Goal: Communication & Community: Answer question/provide support

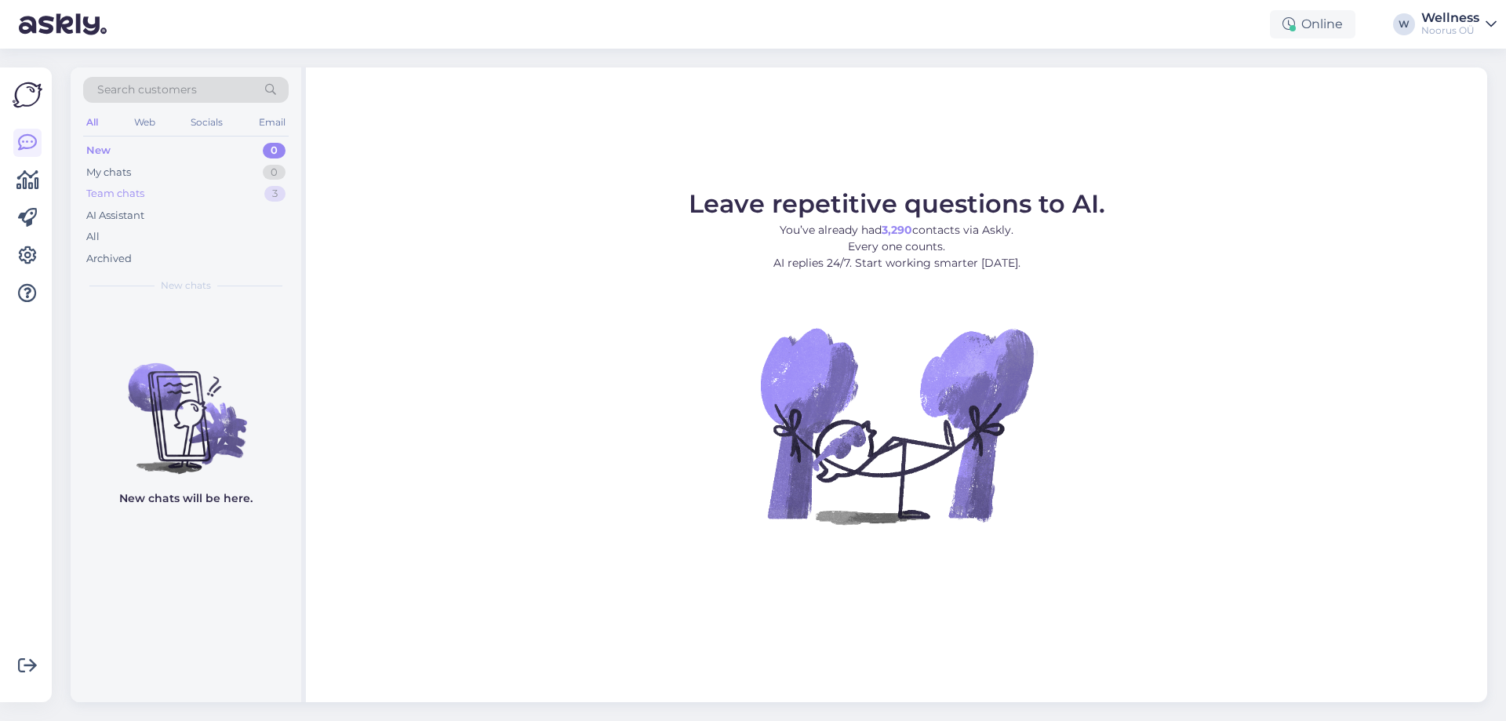
click at [132, 194] on div "Team chats" at bounding box center [115, 194] width 58 height 16
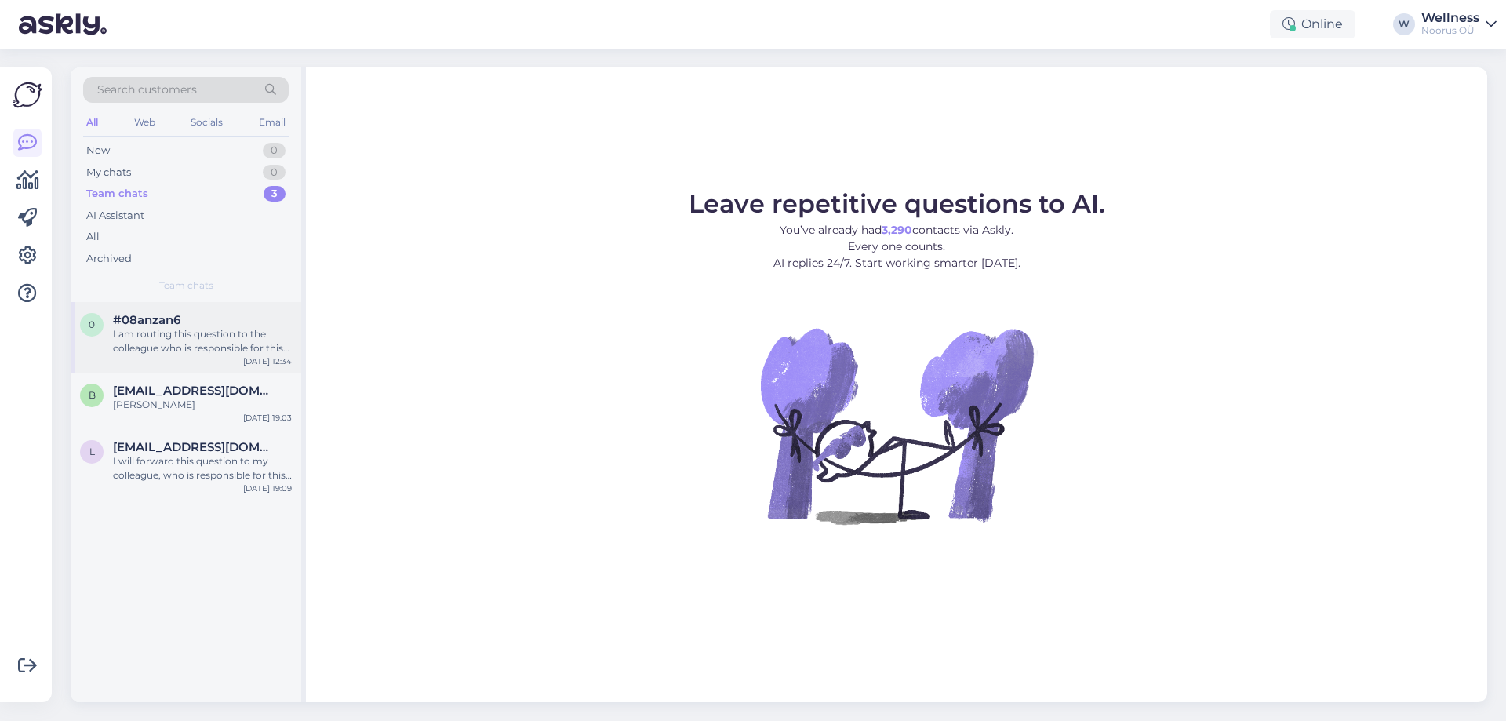
click at [147, 355] on div "0 #08anzan6 I am routing this question to the colleague who is responsible for …" at bounding box center [186, 337] width 231 height 71
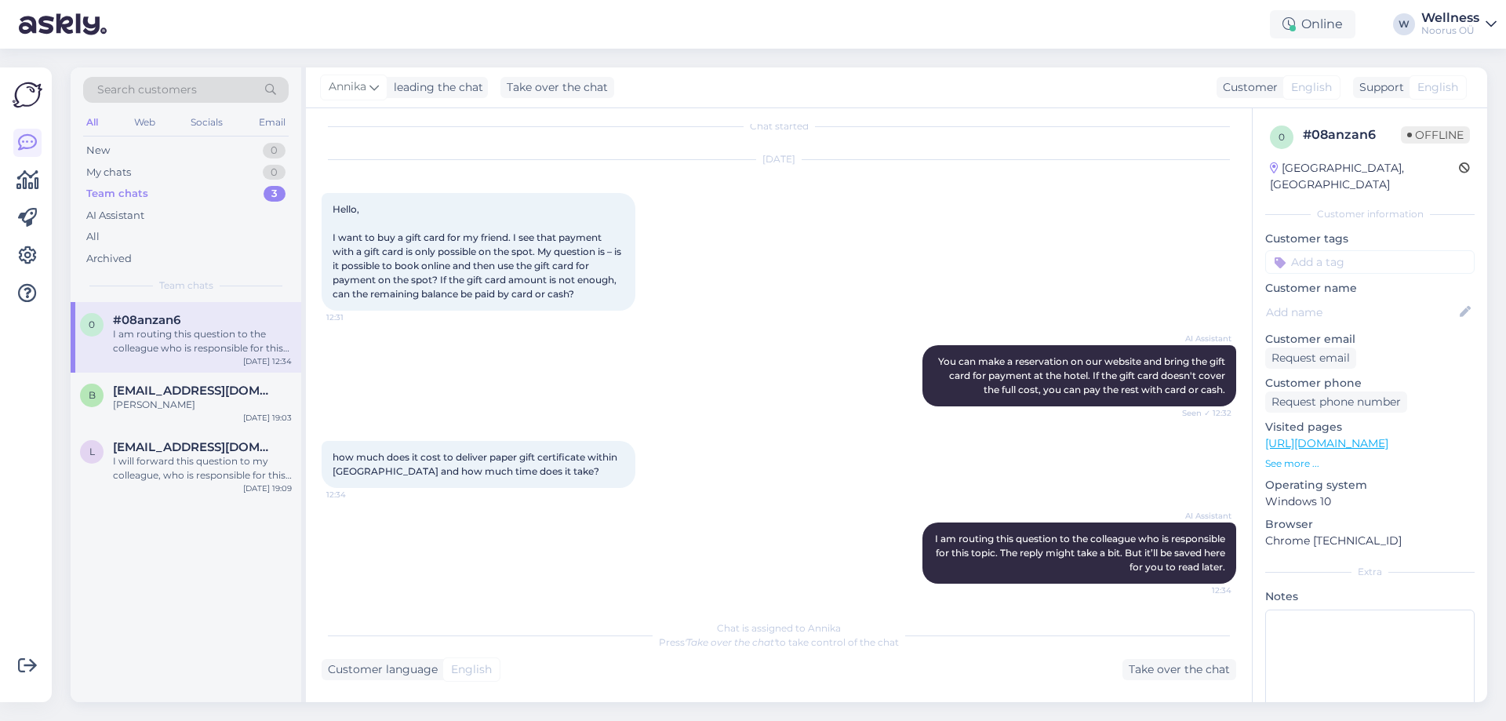
scroll to position [17, 0]
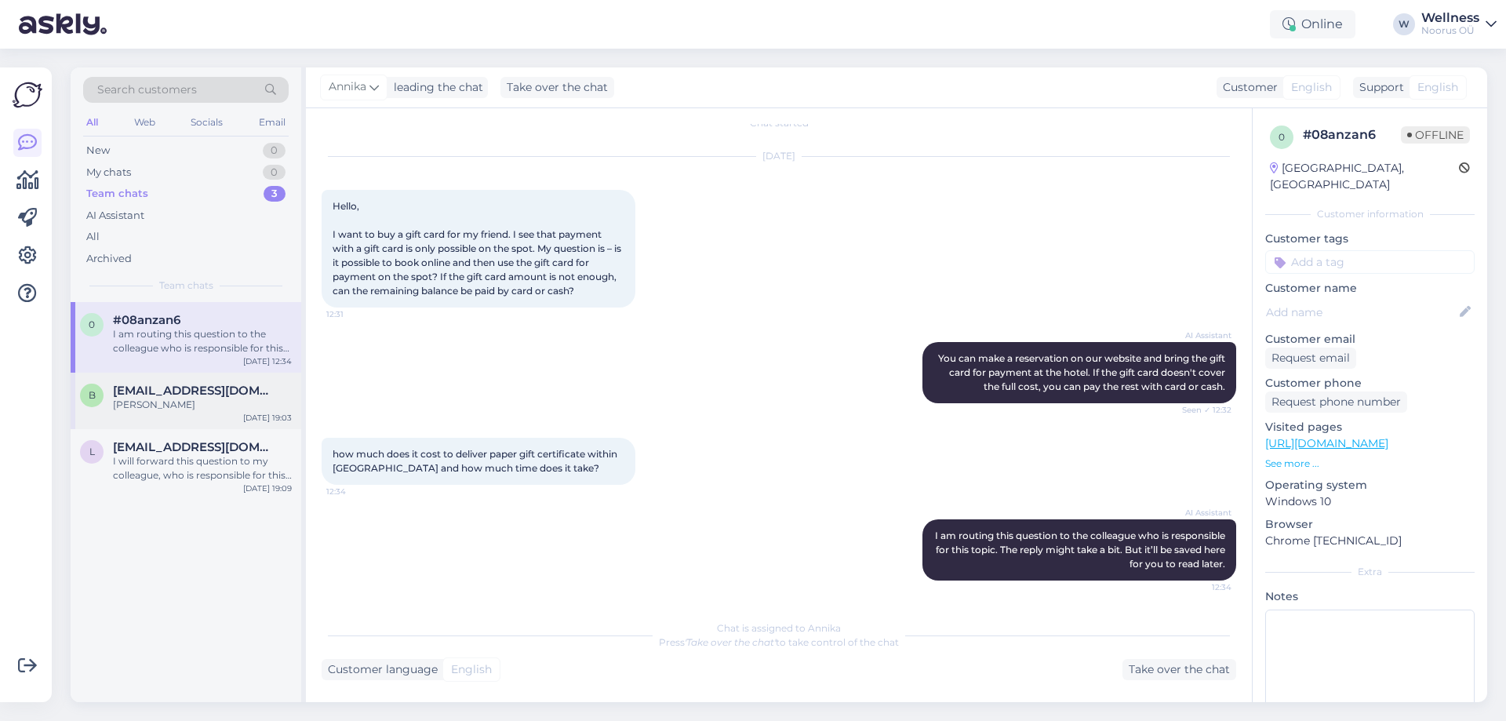
click at [209, 417] on div "b [EMAIL_ADDRESS][DOMAIN_NAME] [PERSON_NAME] [DATE] 19:03" at bounding box center [186, 400] width 231 height 56
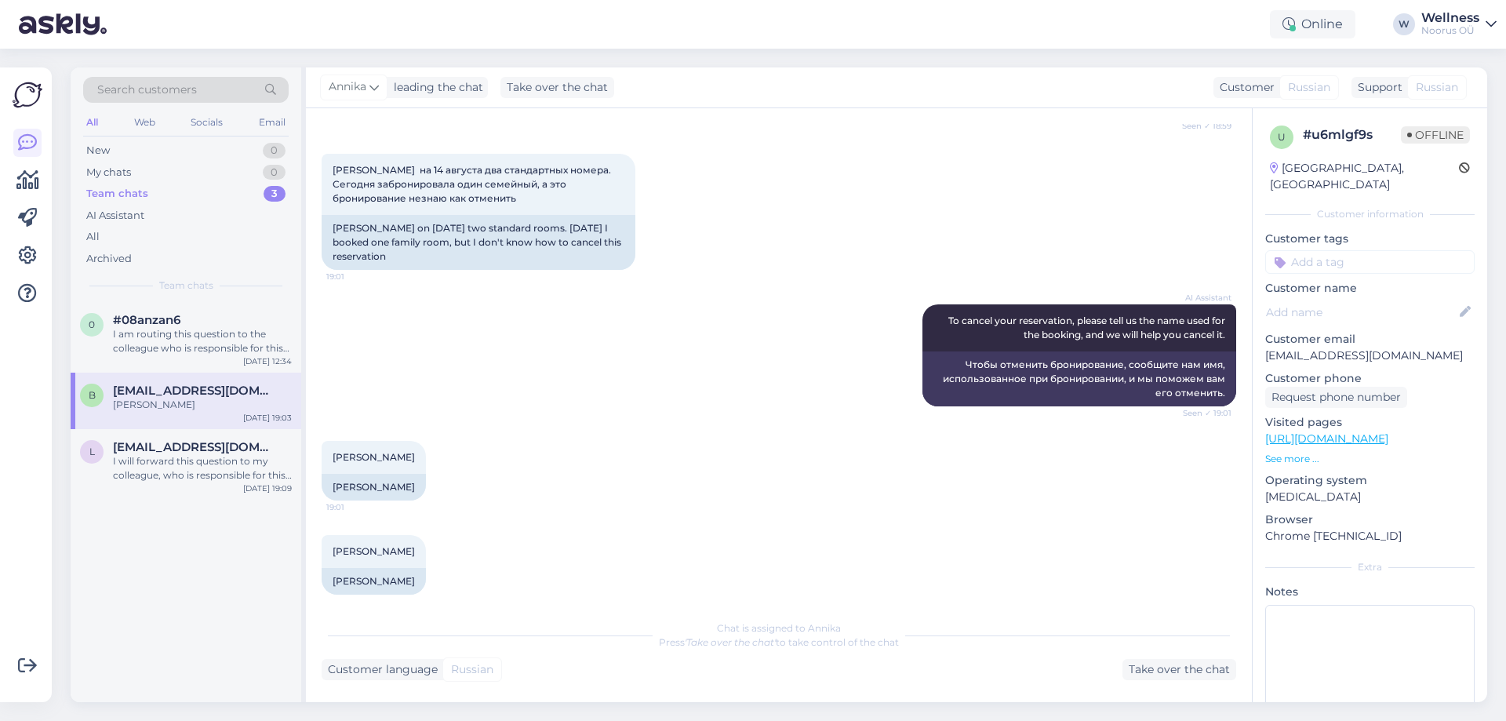
scroll to position [284, 0]
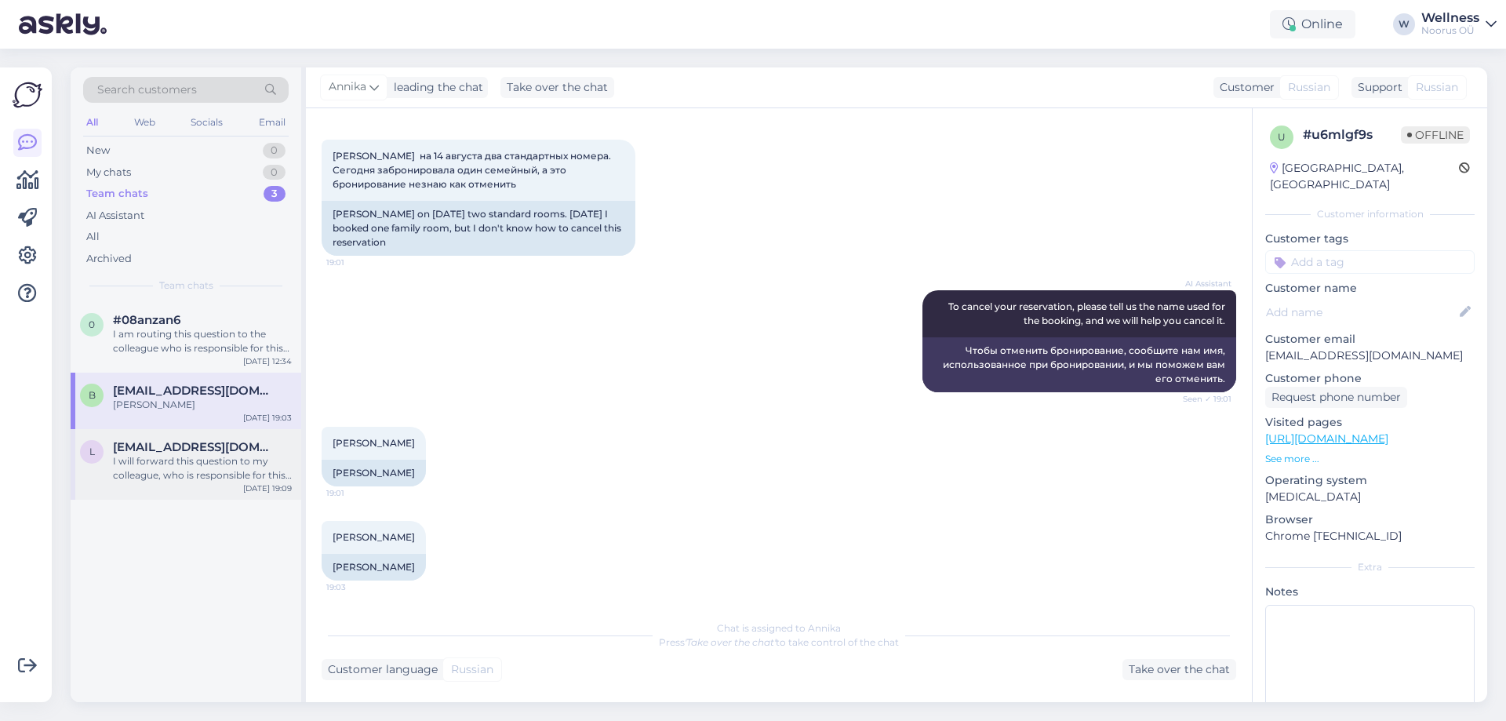
click at [125, 463] on div "I will forward this question to my colleague, who is responsible for this. The …" at bounding box center [202, 468] width 179 height 28
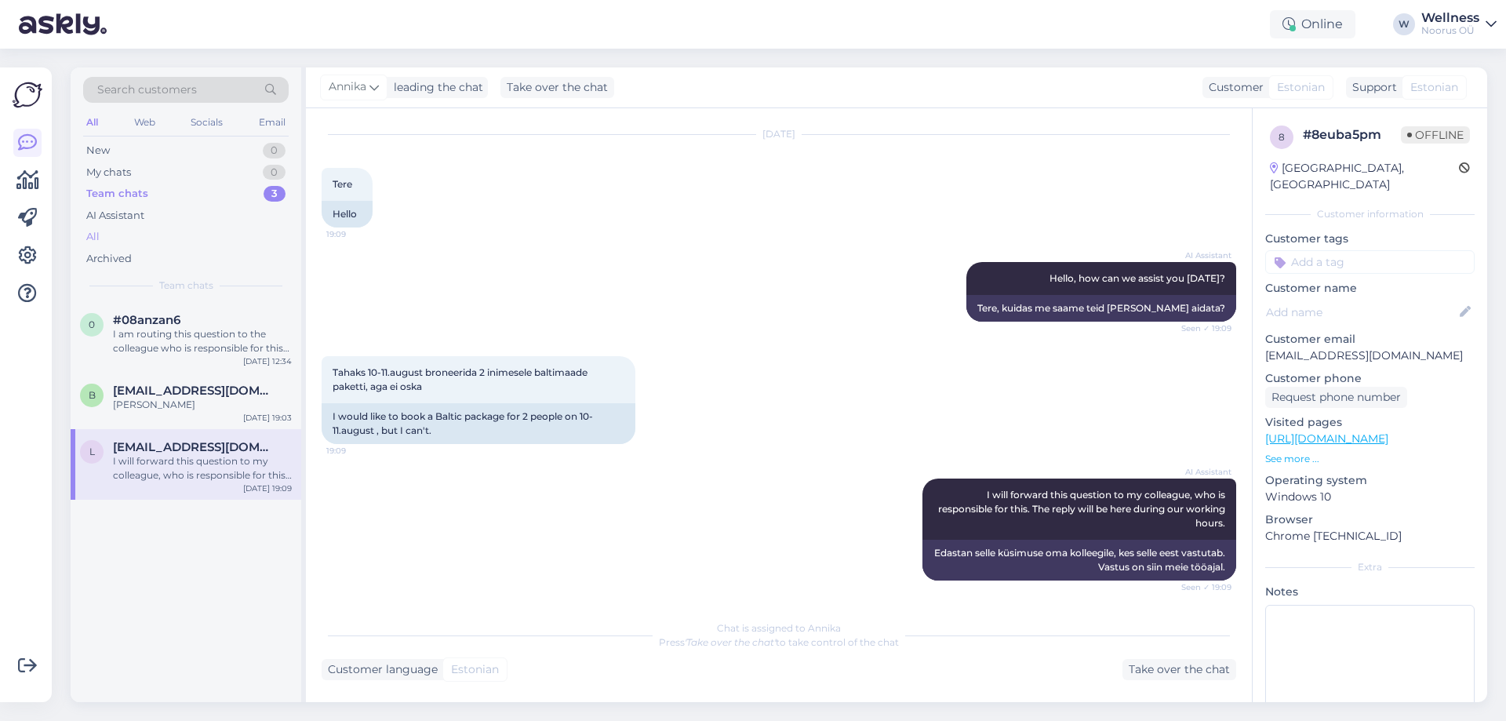
click at [100, 234] on div "All" at bounding box center [185, 237] width 205 height 22
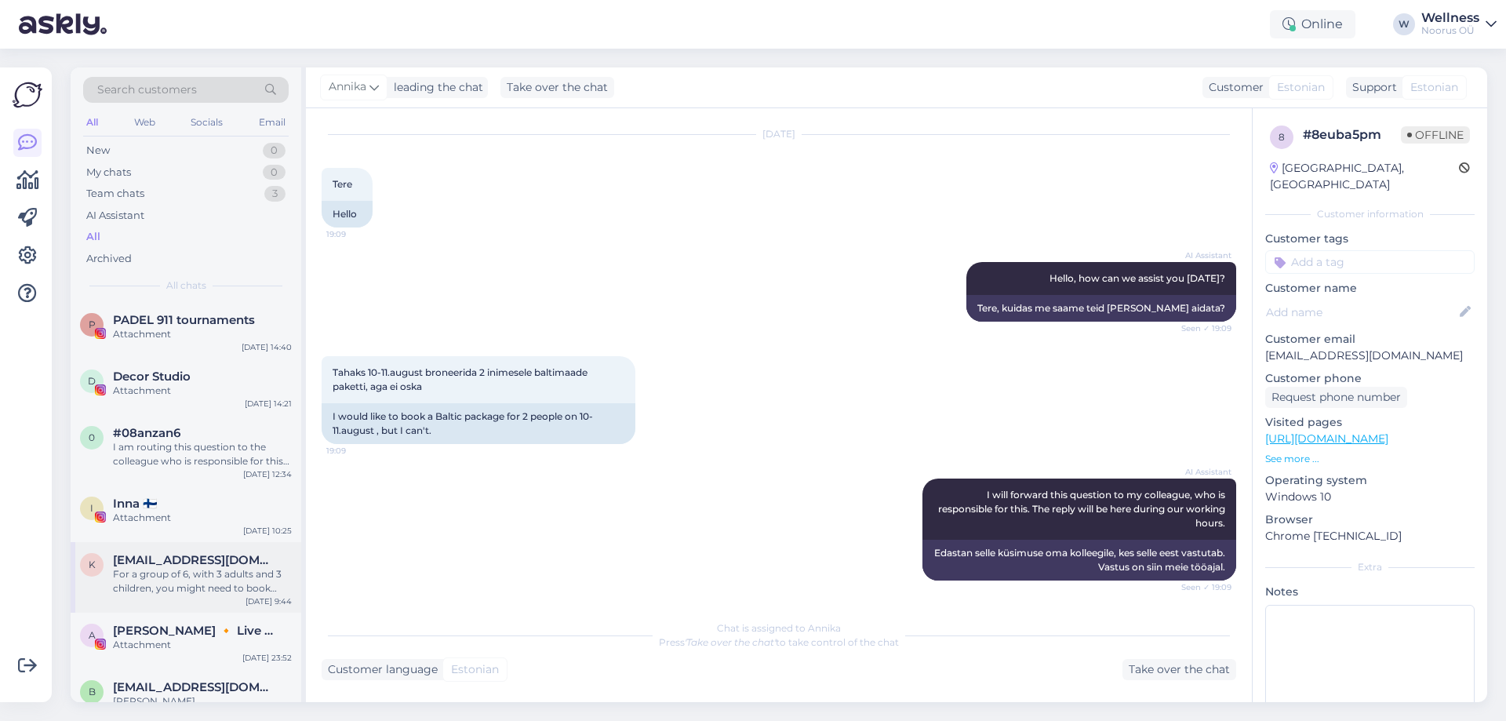
click at [193, 560] on span "[EMAIL_ADDRESS][DOMAIN_NAME]" at bounding box center [194, 560] width 163 height 14
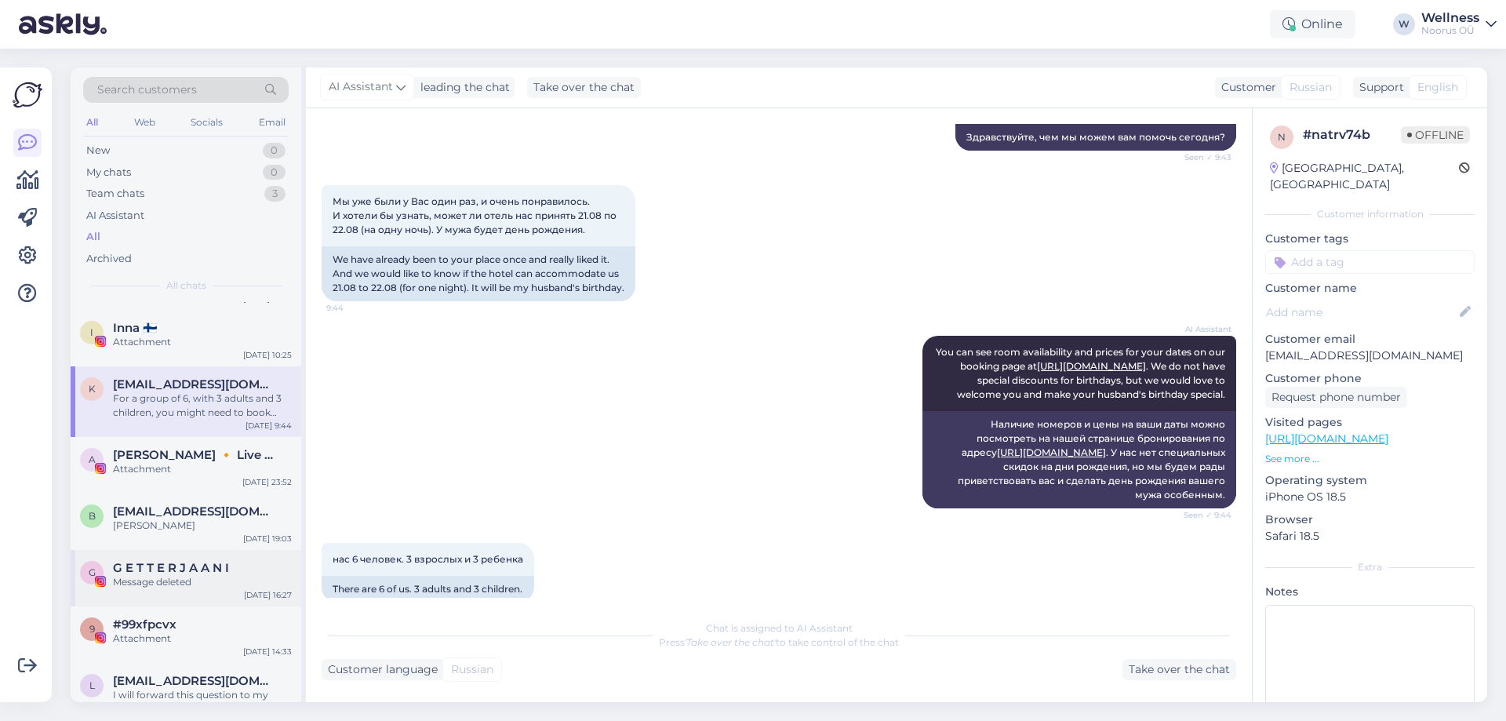
scroll to position [209, 0]
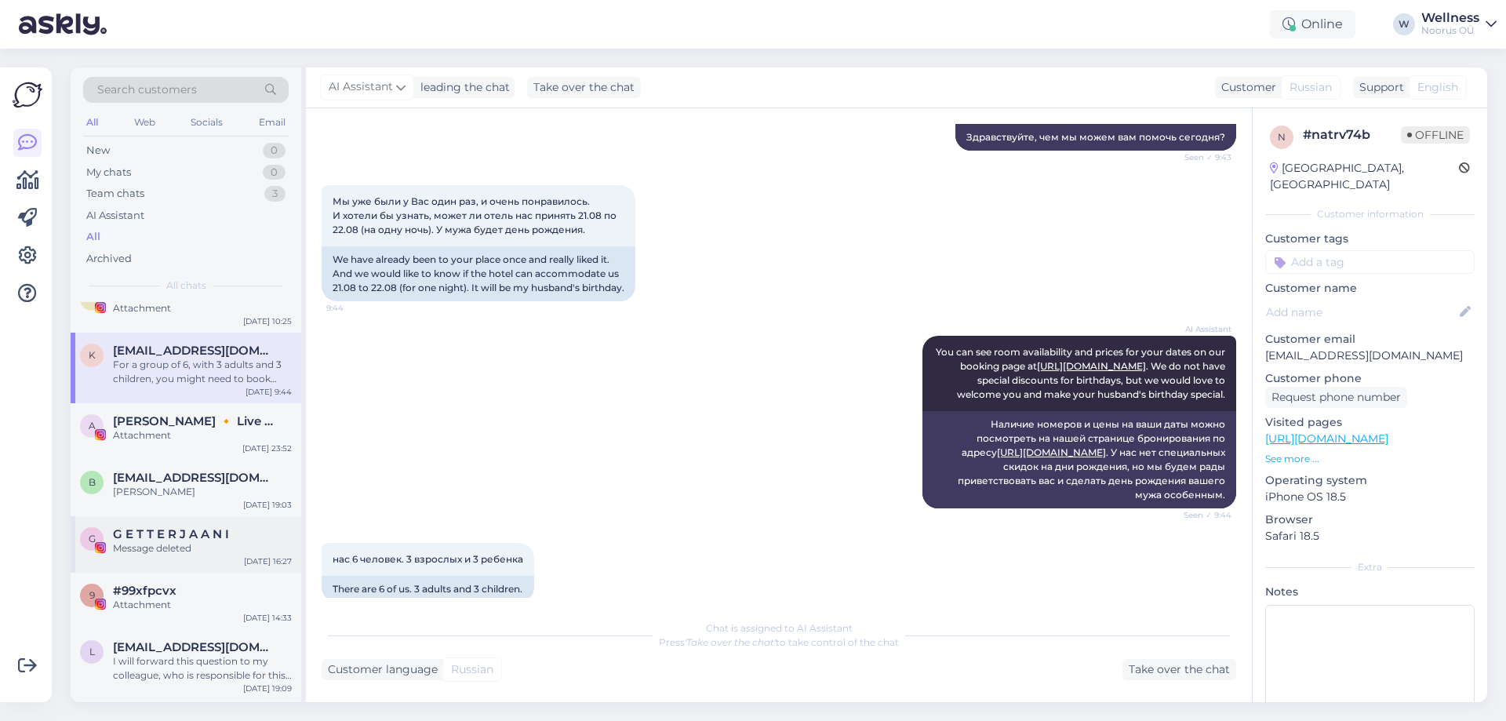
click at [169, 550] on div "Message deleted" at bounding box center [202, 548] width 179 height 14
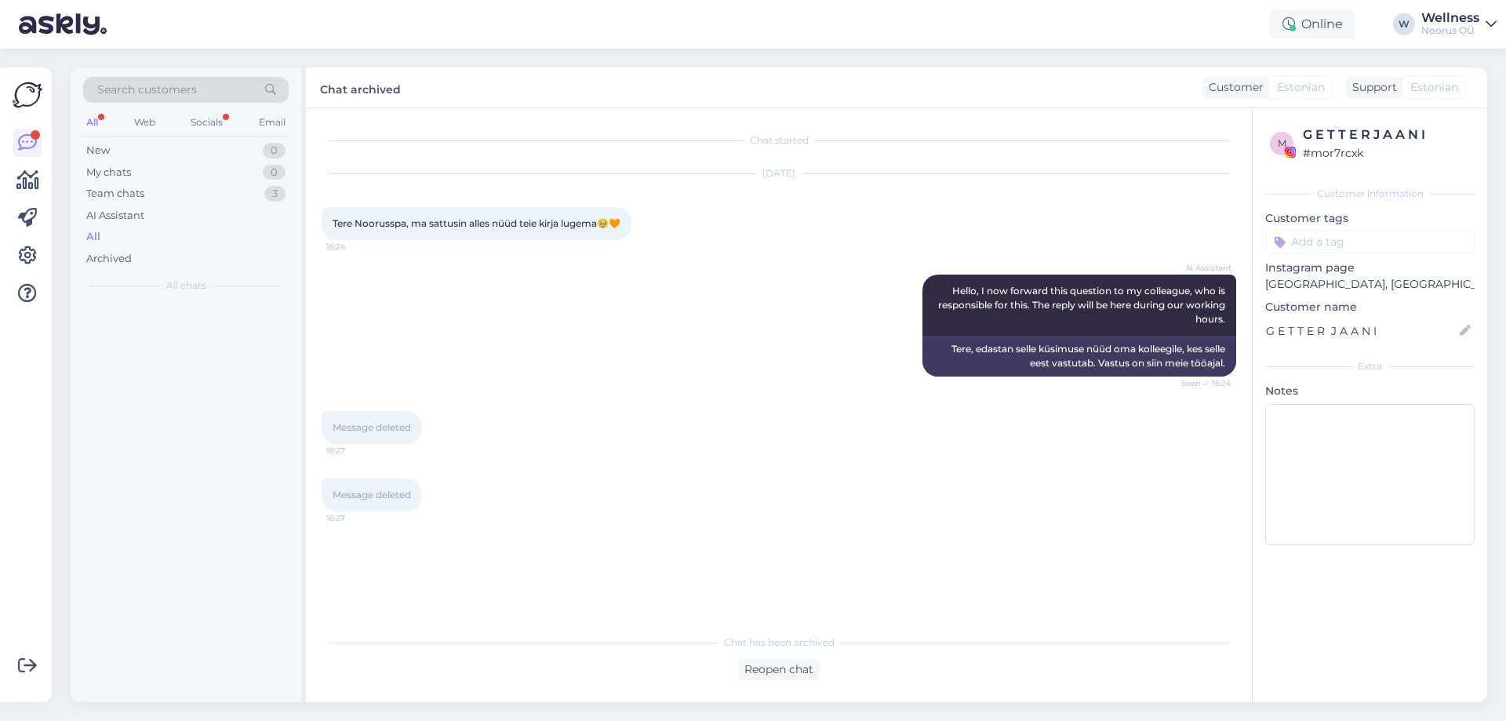
scroll to position [0, 0]
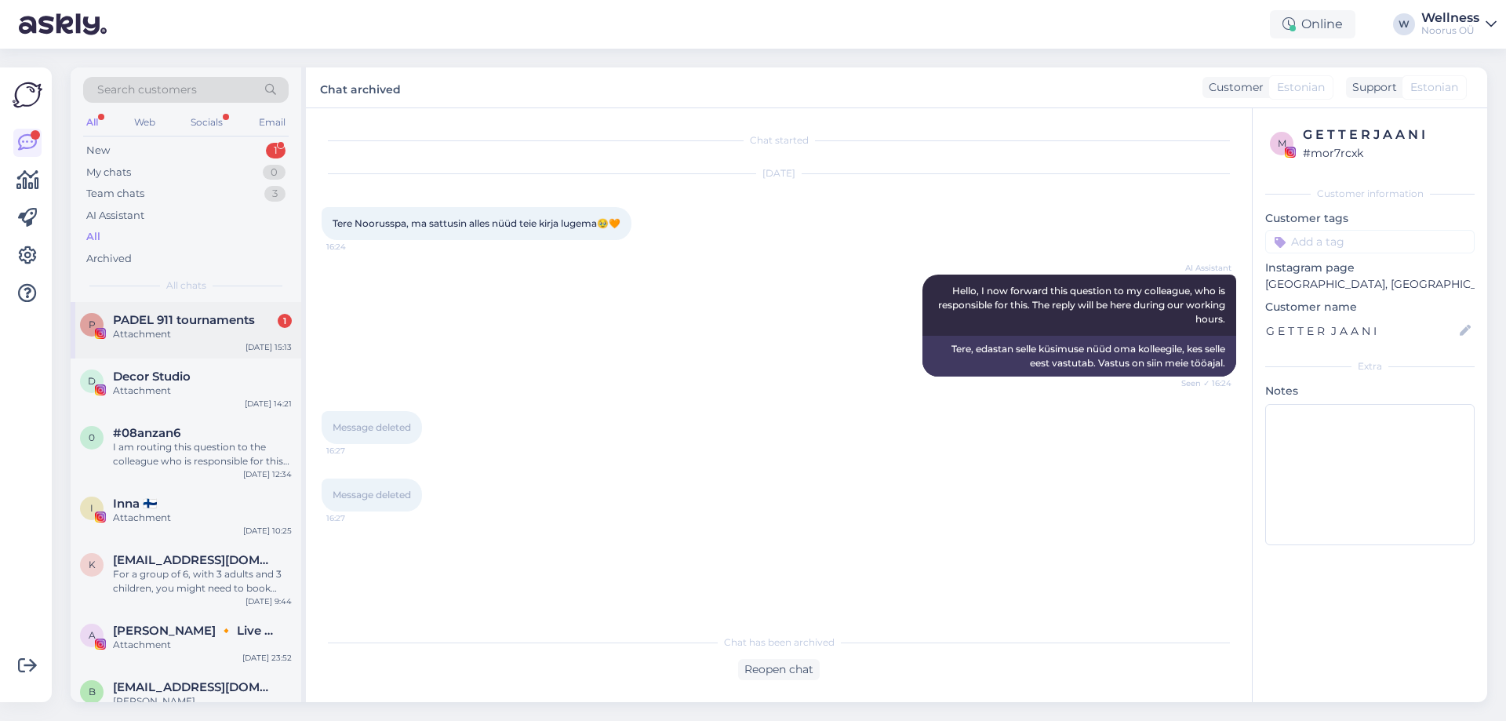
click at [220, 336] on div "Attachment" at bounding box center [202, 334] width 179 height 14
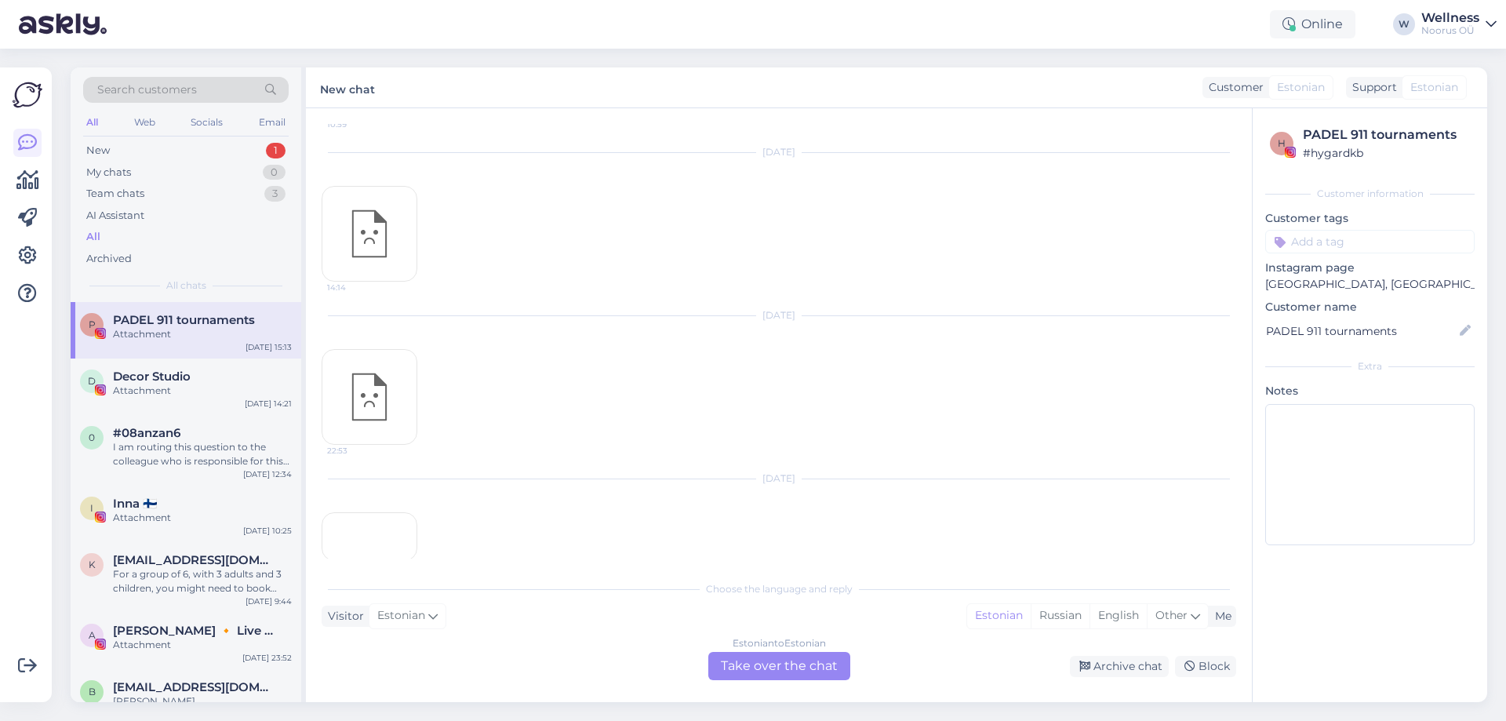
scroll to position [1197, 0]
click at [382, 409] on div "14:40" at bounding box center [369, 433] width 96 height 49
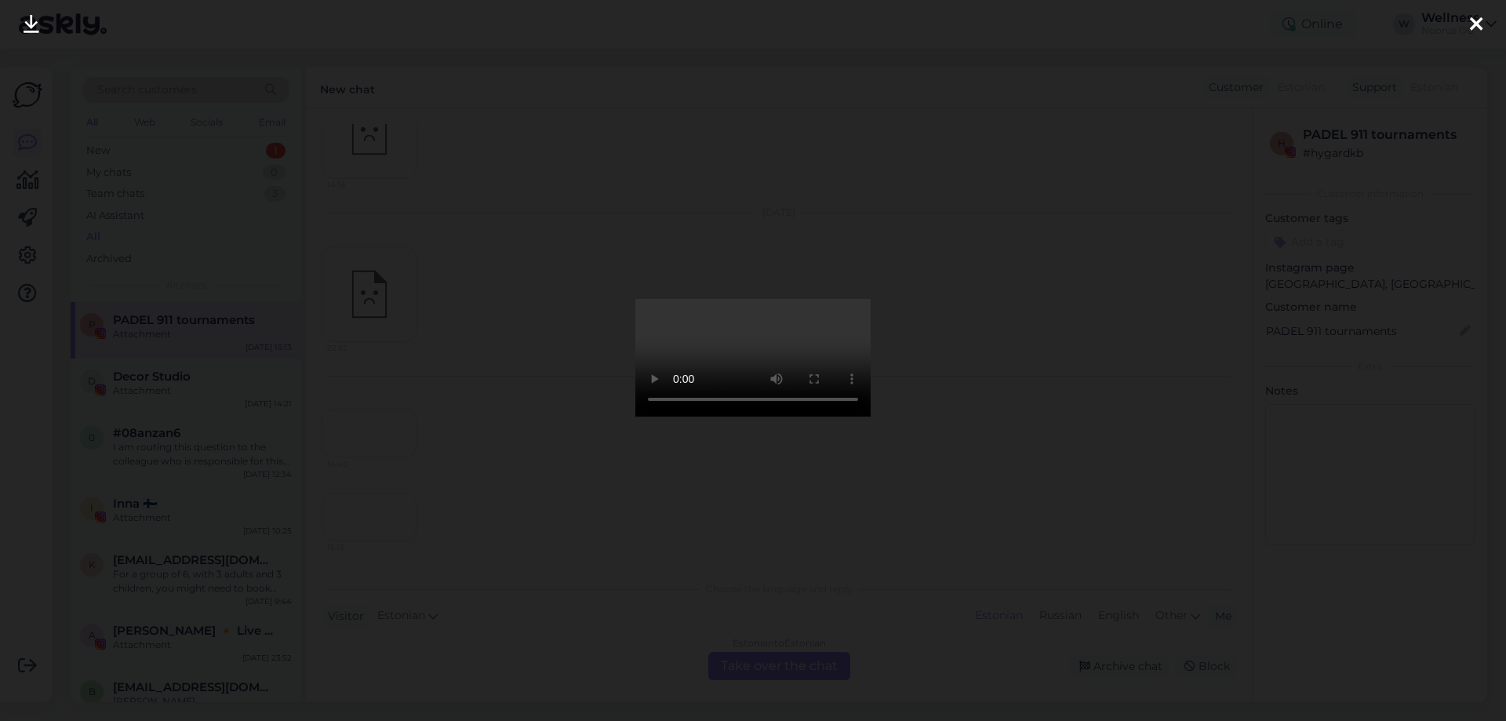
click at [1474, 24] on icon at bounding box center [1475, 25] width 13 height 20
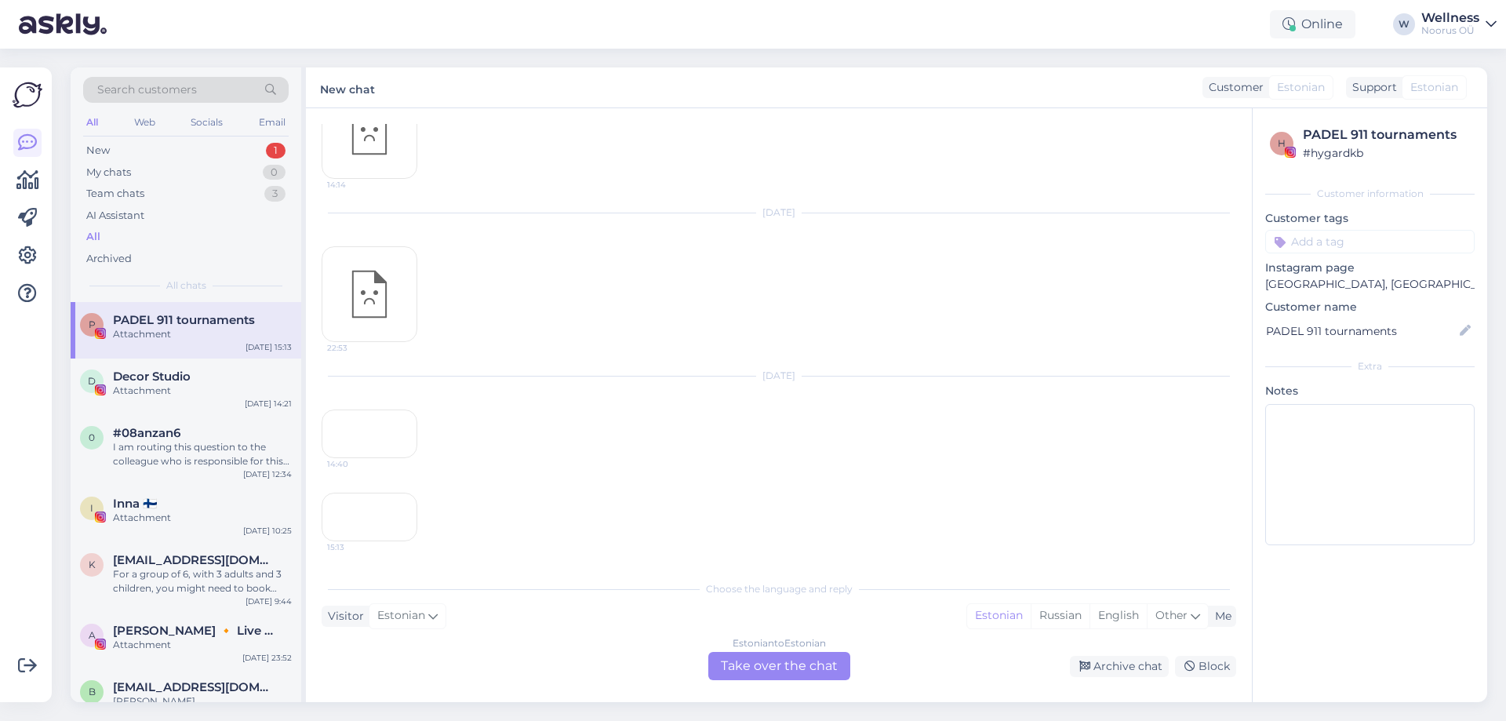
click at [377, 492] on div "15:13" at bounding box center [369, 516] width 96 height 49
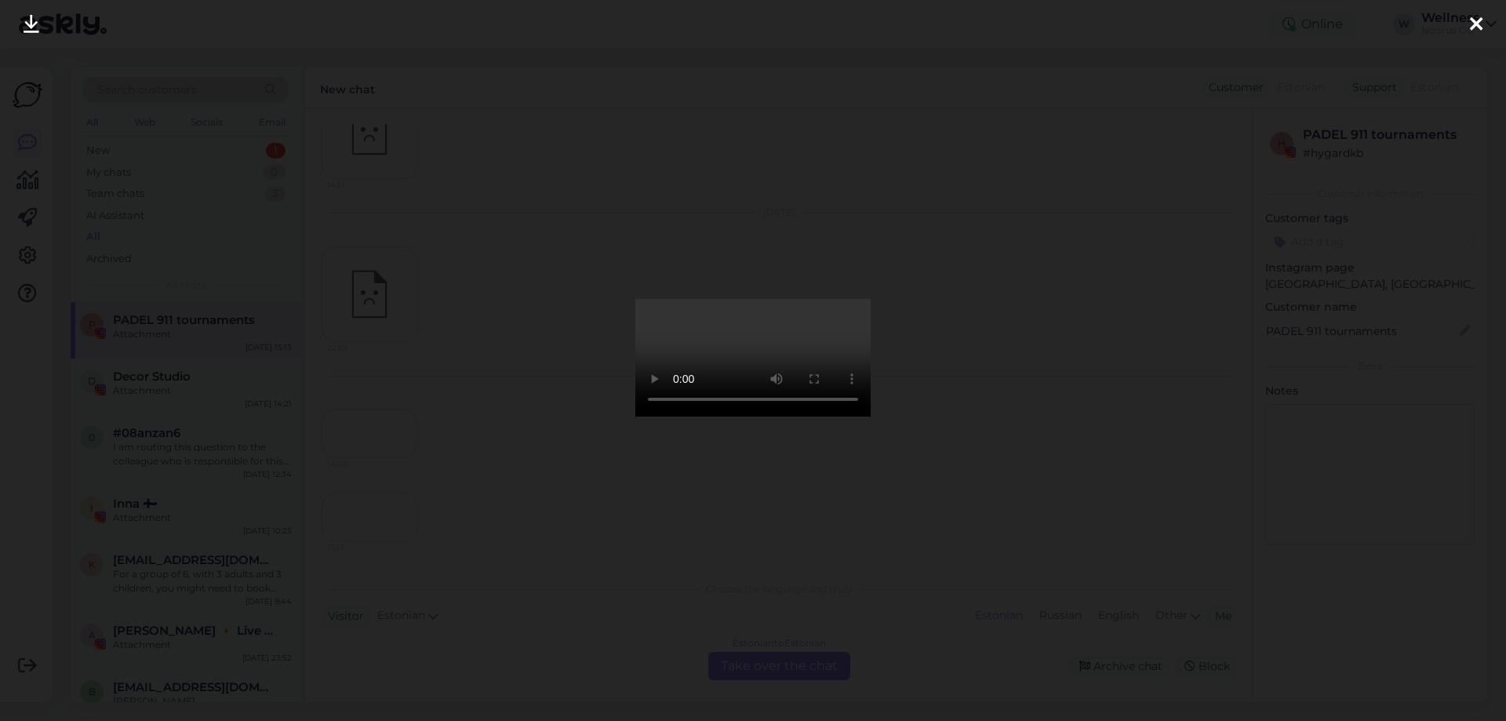
click at [1472, 28] on icon at bounding box center [1475, 25] width 13 height 20
